Goal: Information Seeking & Learning: Learn about a topic

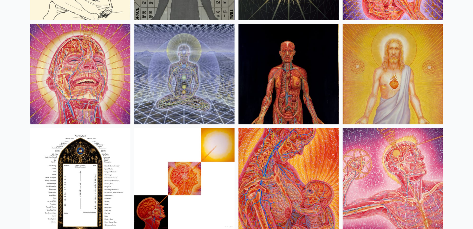
scroll to position [6929, 0]
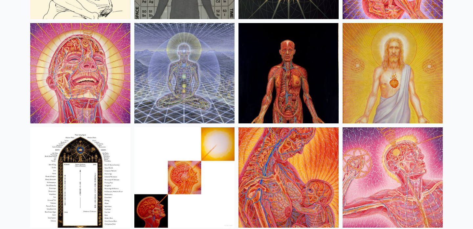
click at [387, 88] on img at bounding box center [393, 73] width 100 height 100
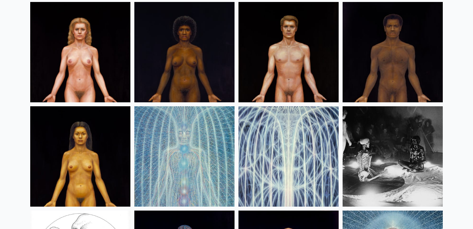
scroll to position [7888, 0]
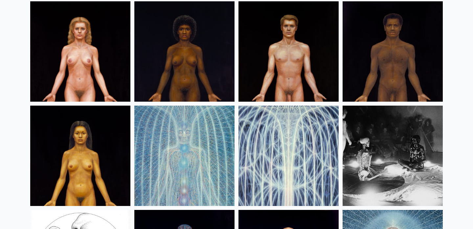
click at [302, 56] on img at bounding box center [289, 51] width 100 height 100
click at [384, 55] on img at bounding box center [393, 51] width 100 height 100
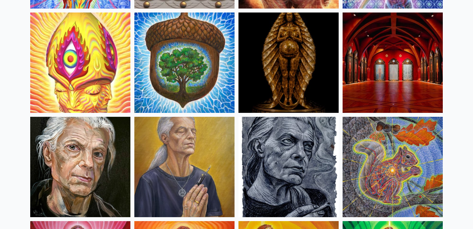
scroll to position [270, 0]
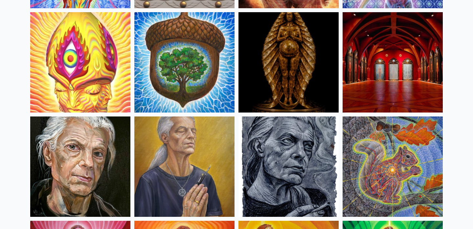
click at [189, 92] on img at bounding box center [184, 62] width 100 height 100
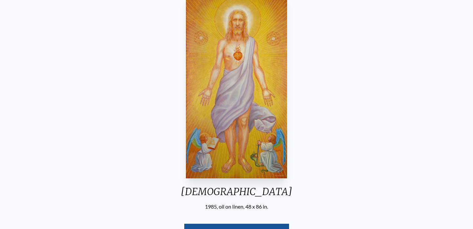
scroll to position [98, 0]
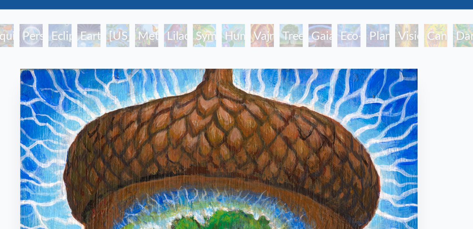
scroll to position [30, 0]
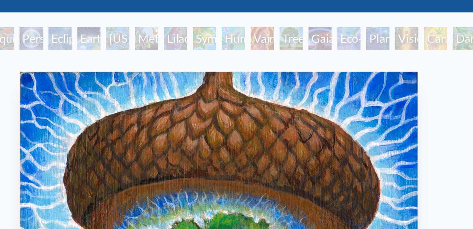
click at [187, 18] on div "[US_STATE] Song" at bounding box center [190, 17] width 11 height 11
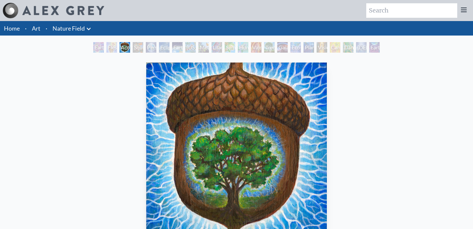
click at [234, 48] on div "Symbiosis: Gall Wasp & Oak Tree" at bounding box center [230, 47] width 11 height 11
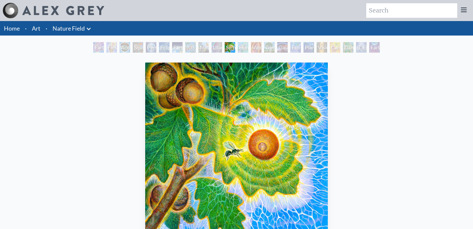
click at [243, 46] on div "Humming Bird" at bounding box center [243, 47] width 11 height 11
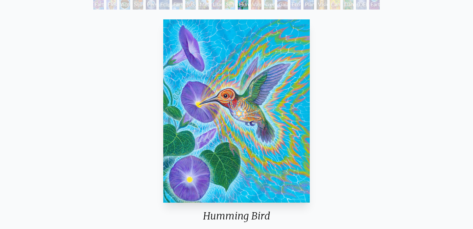
scroll to position [43, 0]
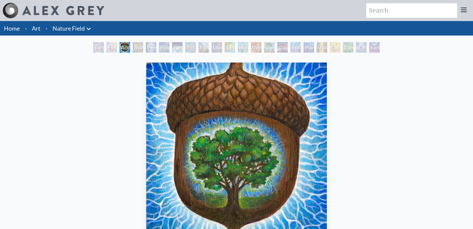
click at [217, 139] on img "3 / 22" at bounding box center [236, 153] width 181 height 183
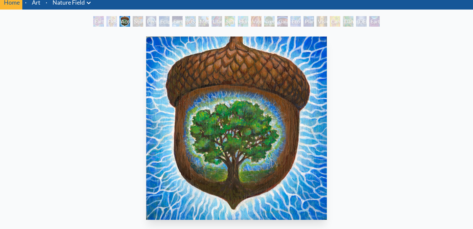
scroll to position [25, 0]
